Goal: Find specific page/section: Find specific page/section

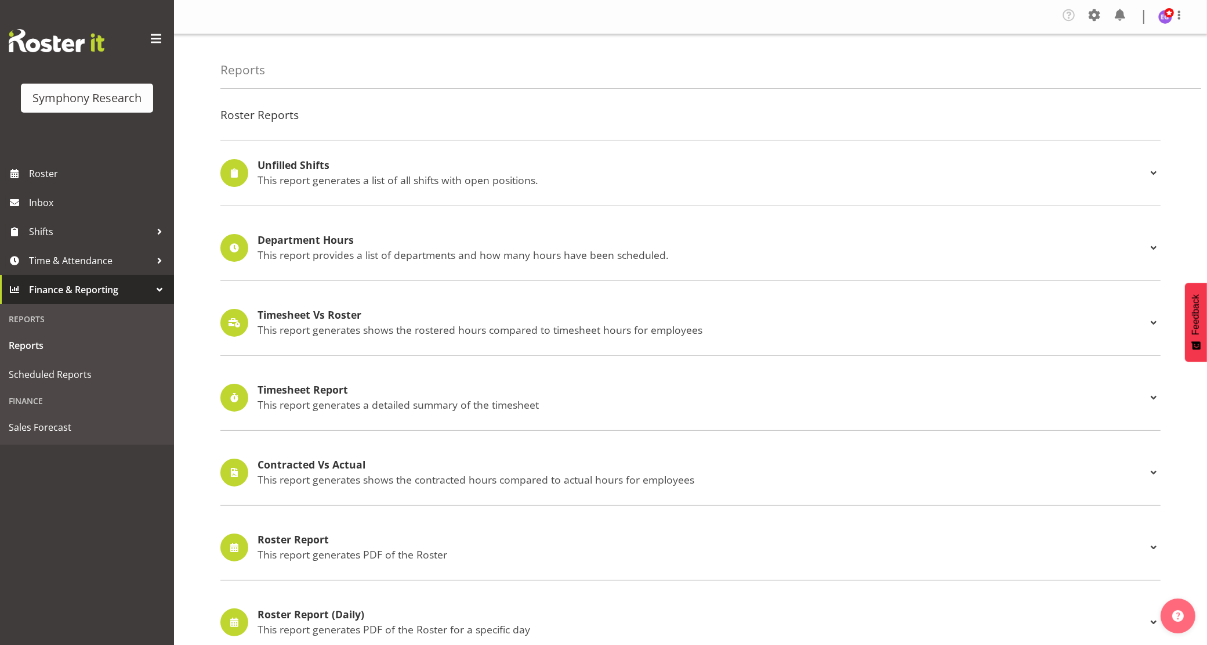
click at [1095, 15] on span at bounding box center [1094, 15] width 19 height 19
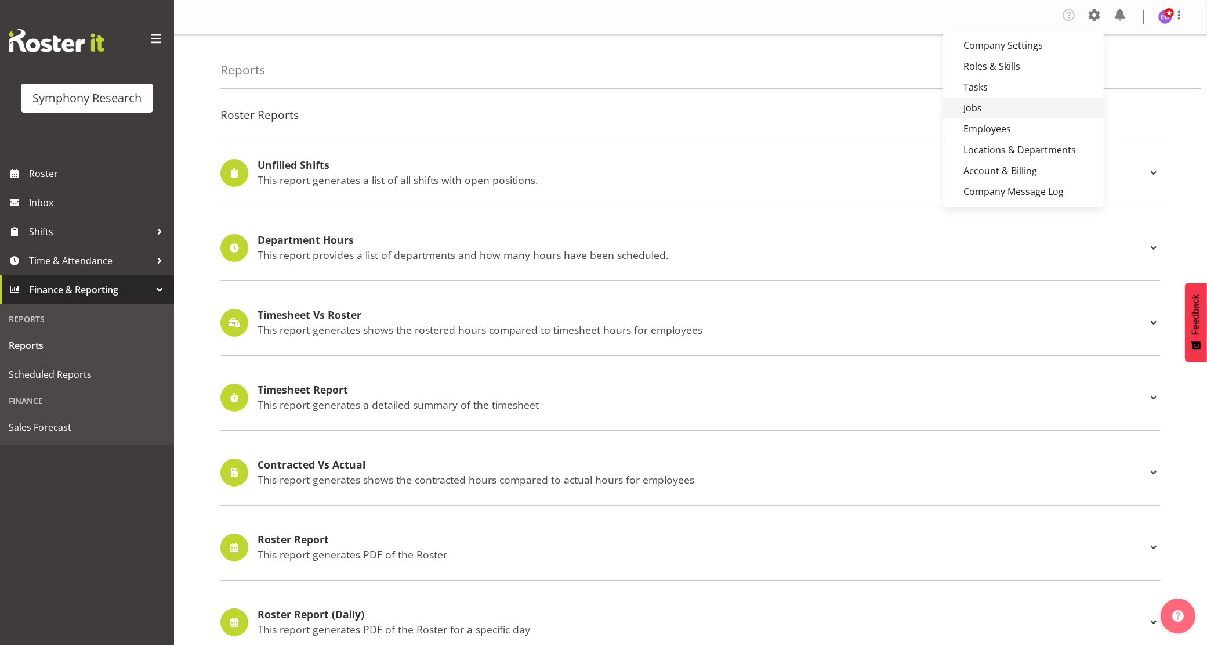
click at [995, 111] on link "Jobs" at bounding box center [1023, 107] width 161 height 21
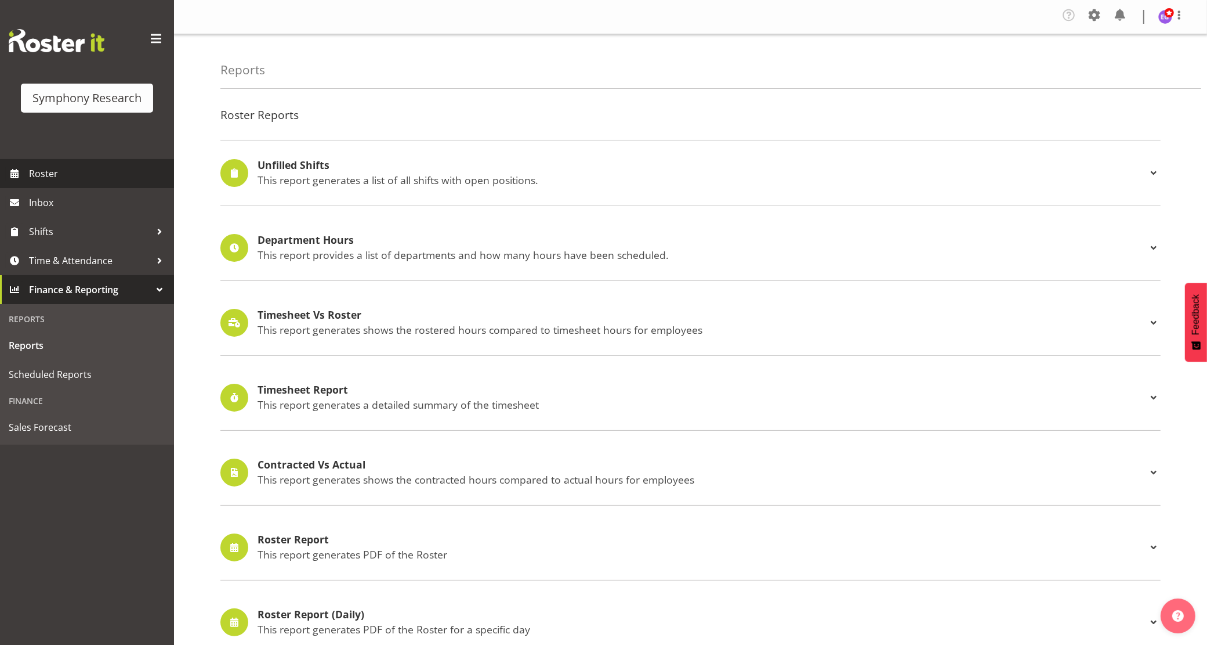
drag, startPoint x: 38, startPoint y: 173, endPoint x: 210, endPoint y: 196, distance: 173.9
click at [38, 173] on span "Roster" at bounding box center [98, 173] width 139 height 17
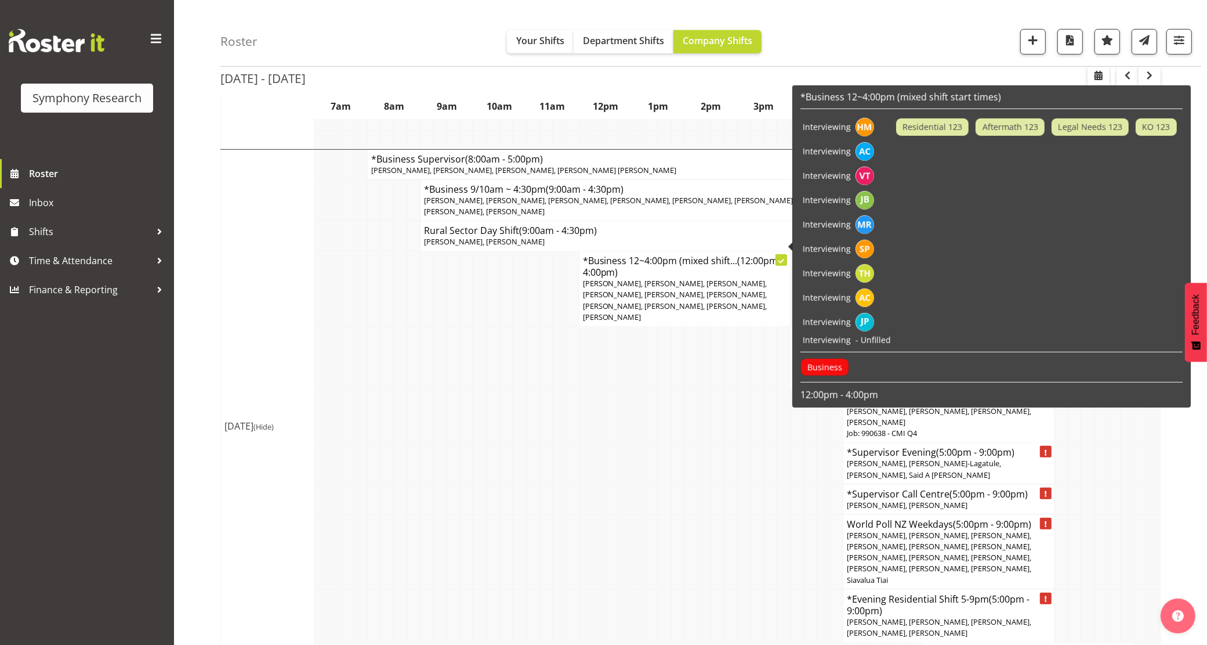
scroll to position [580, 0]
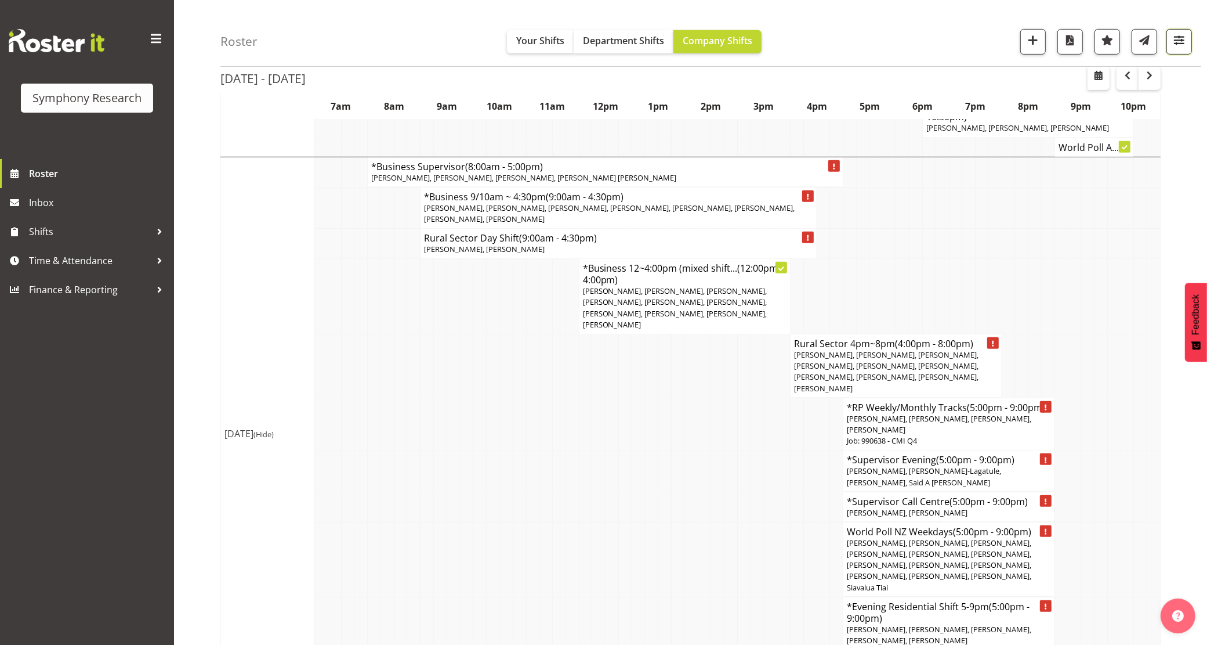
click at [1181, 41] on span "button" at bounding box center [1179, 39] width 15 height 15
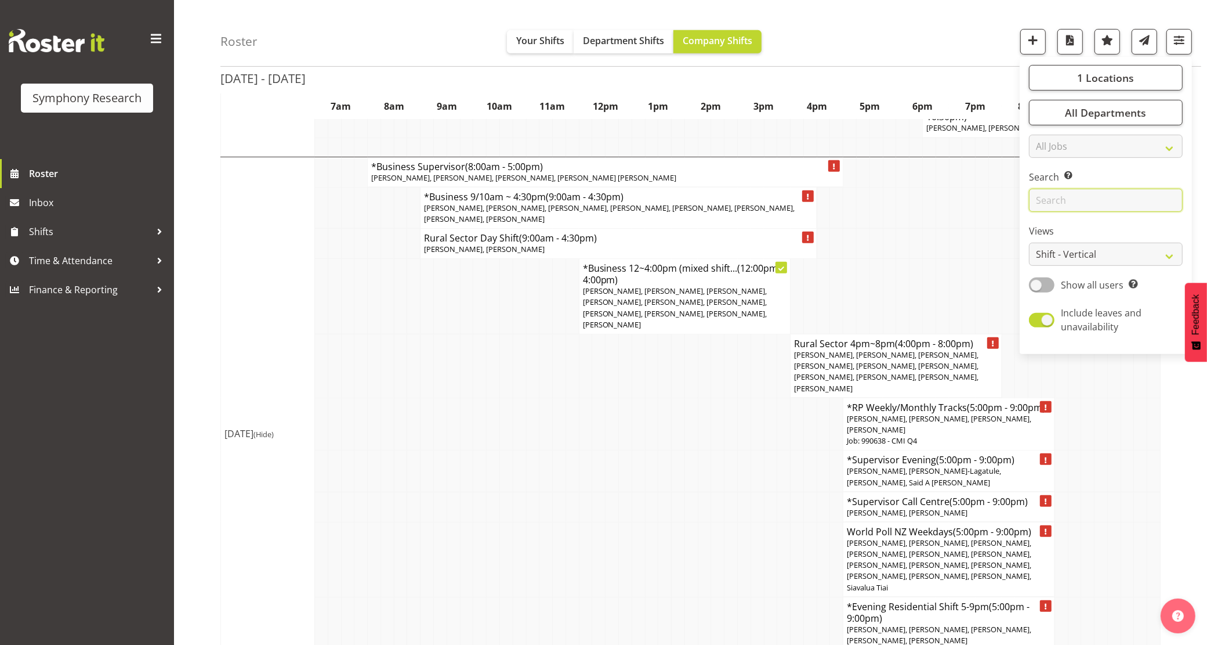
click at [1078, 200] on input "text" at bounding box center [1106, 200] width 154 height 23
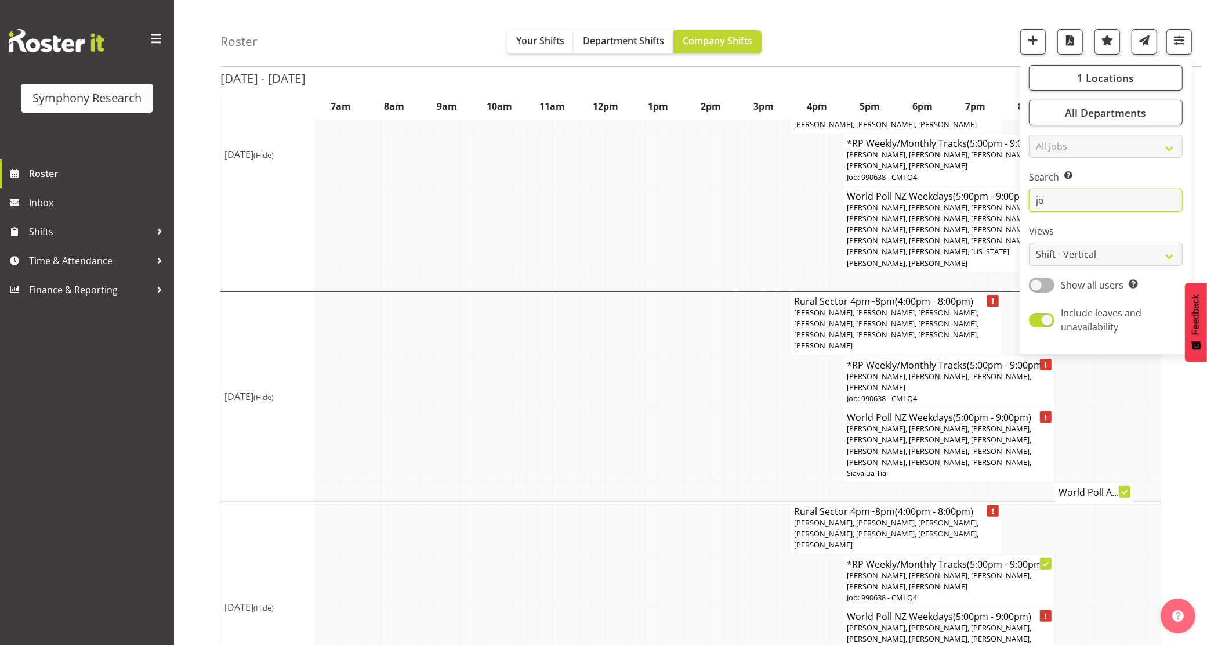
scroll to position [145, 0]
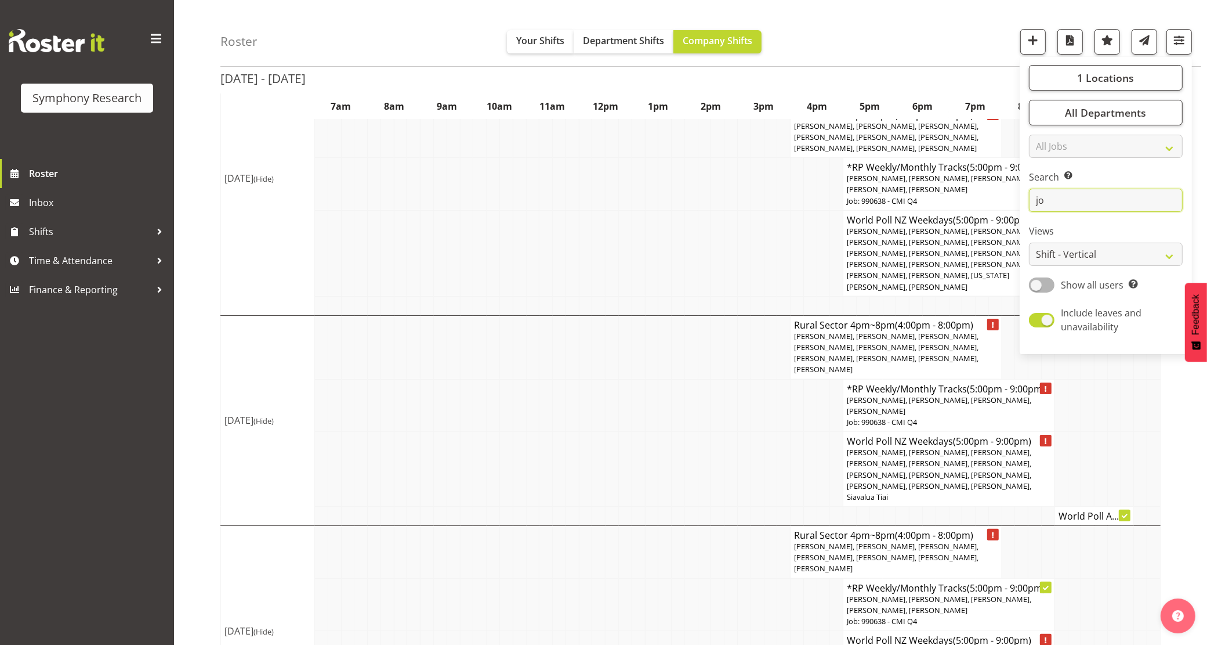
type input "j"
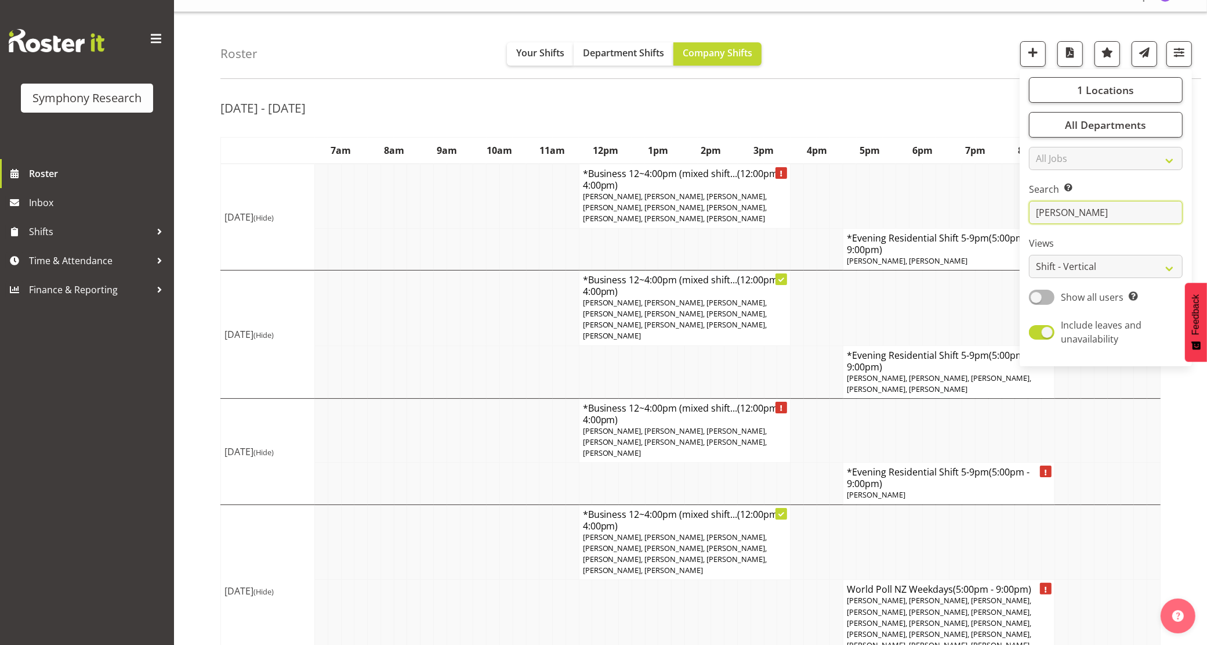
scroll to position [0, 0]
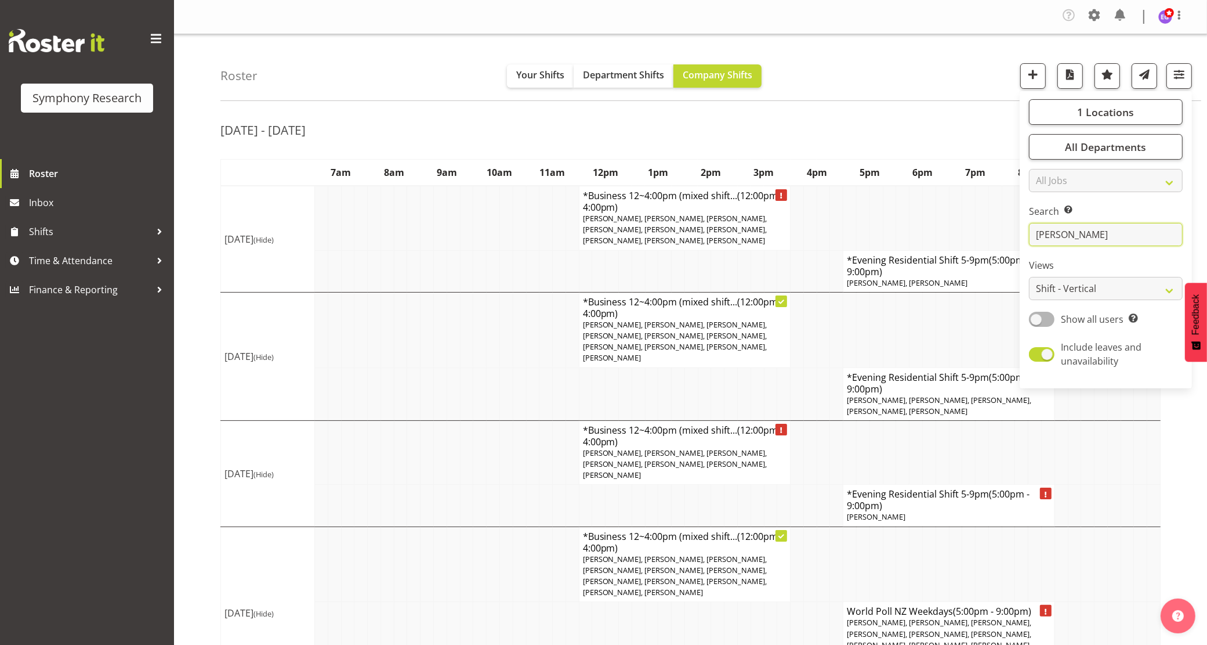
type input "sam"
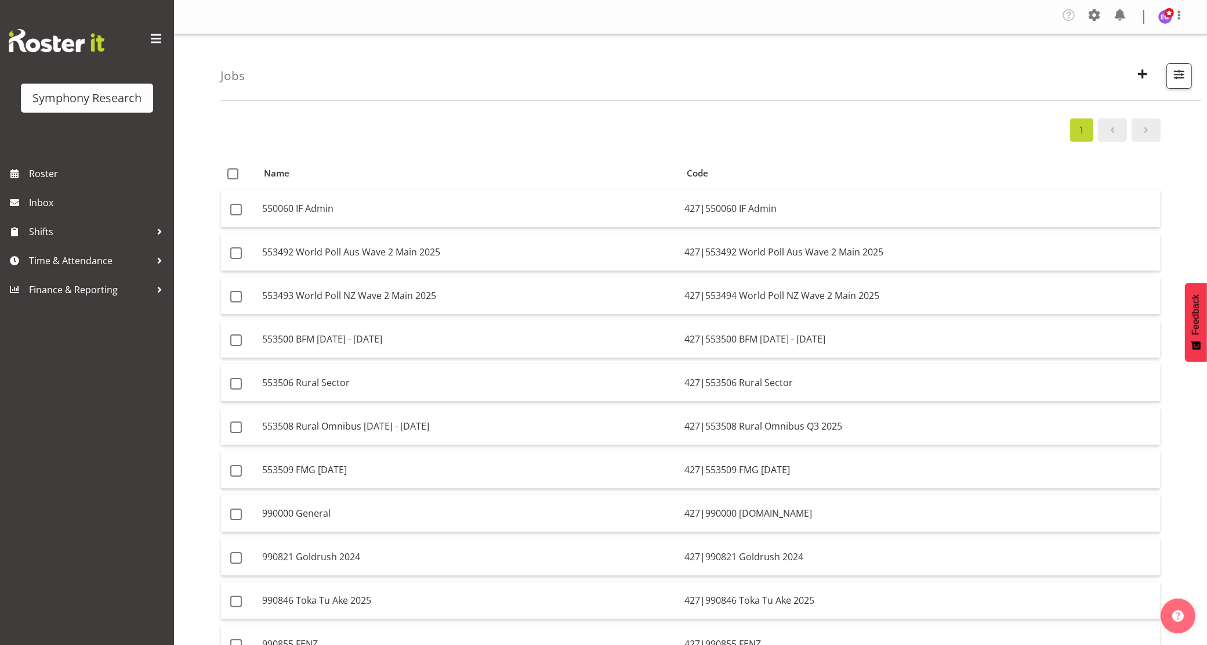
click at [204, 294] on div "Jobs Search Showing active jobs Showing running jobs 1 Name Code 550060 IF Admi…" at bounding box center [690, 555] width 1033 height 1042
